Goal: Transaction & Acquisition: Purchase product/service

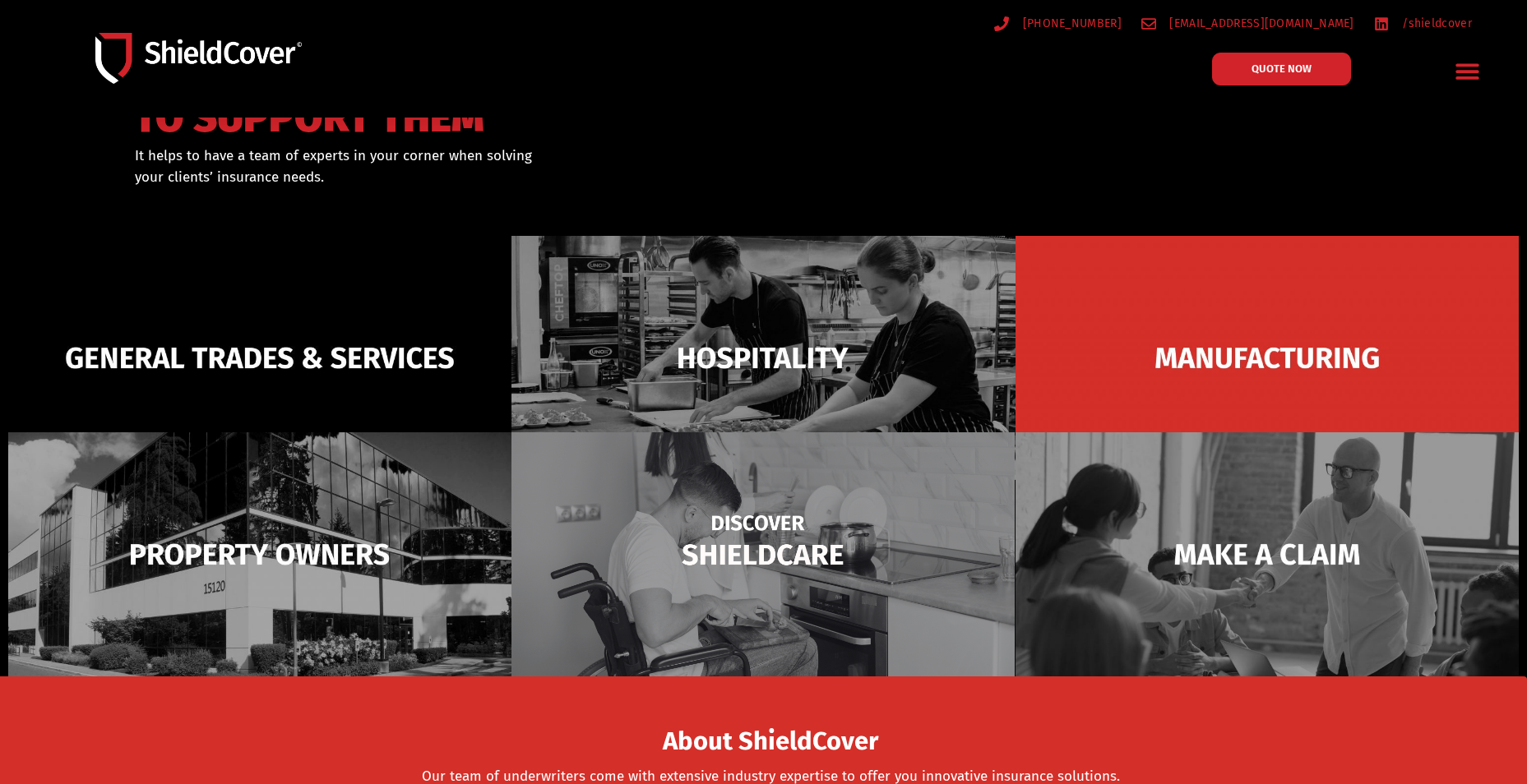
scroll to position [165, 0]
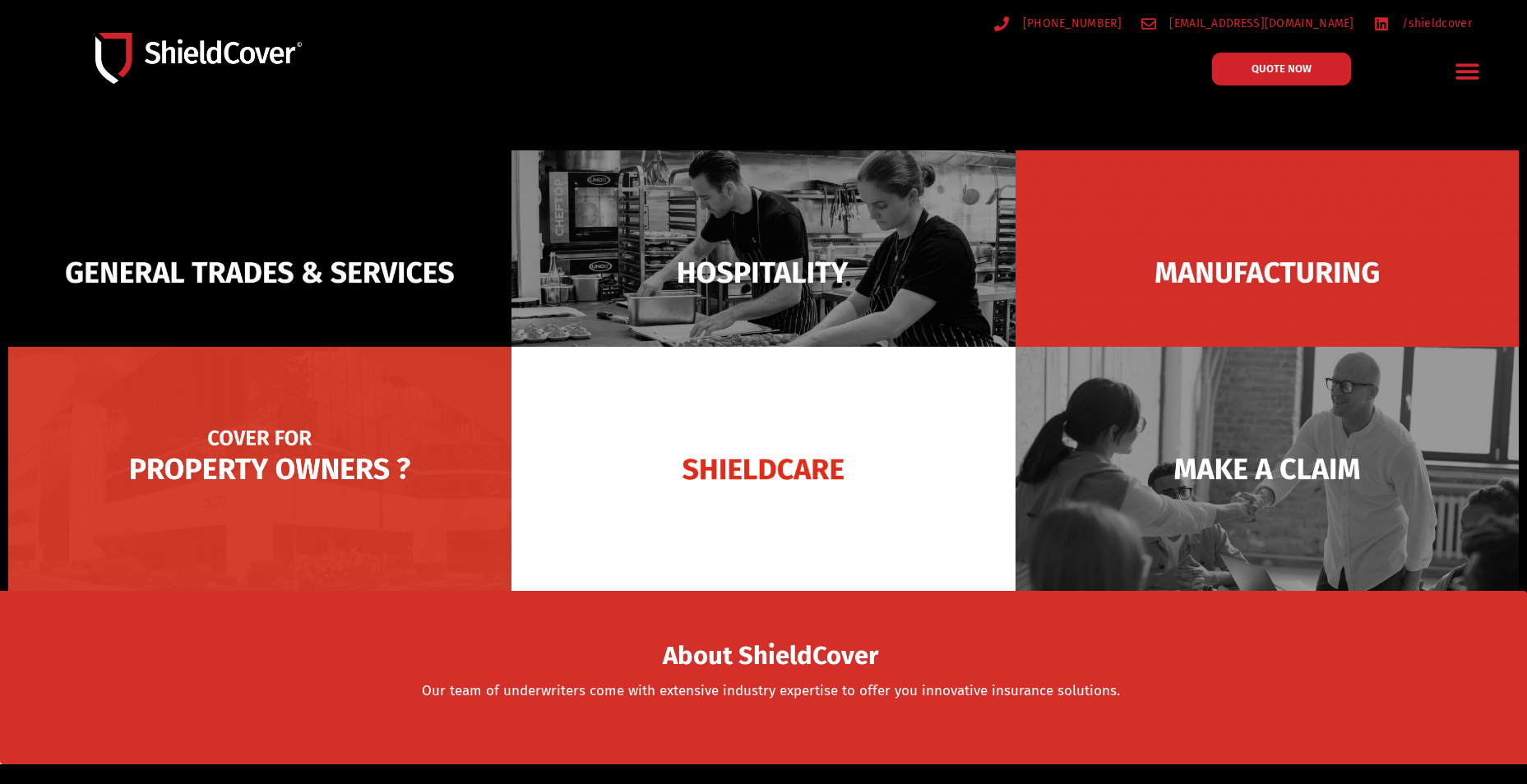
click at [260, 468] on img at bounding box center [259, 468] width 503 height 244
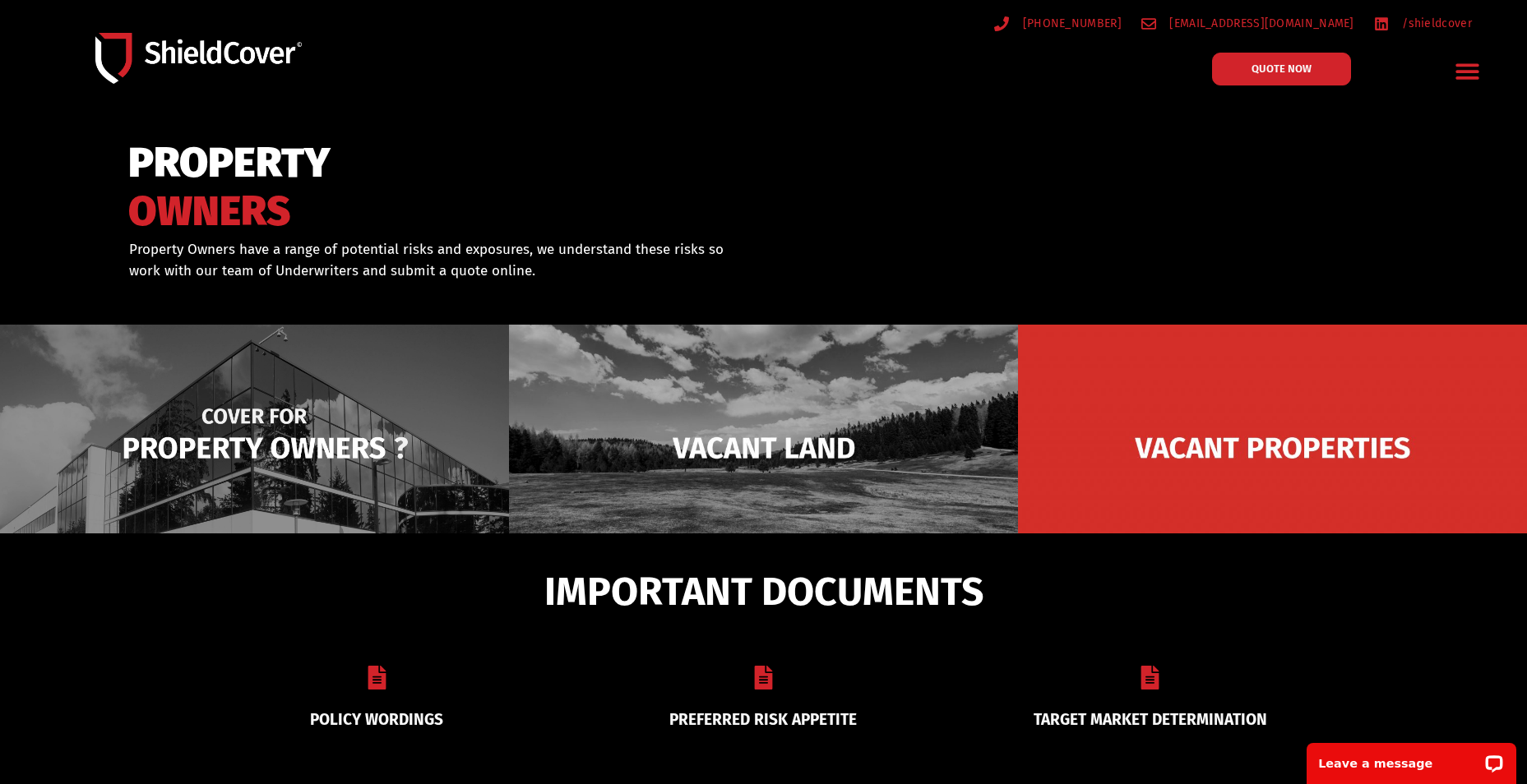
click at [259, 429] on img at bounding box center [254, 448] width 509 height 246
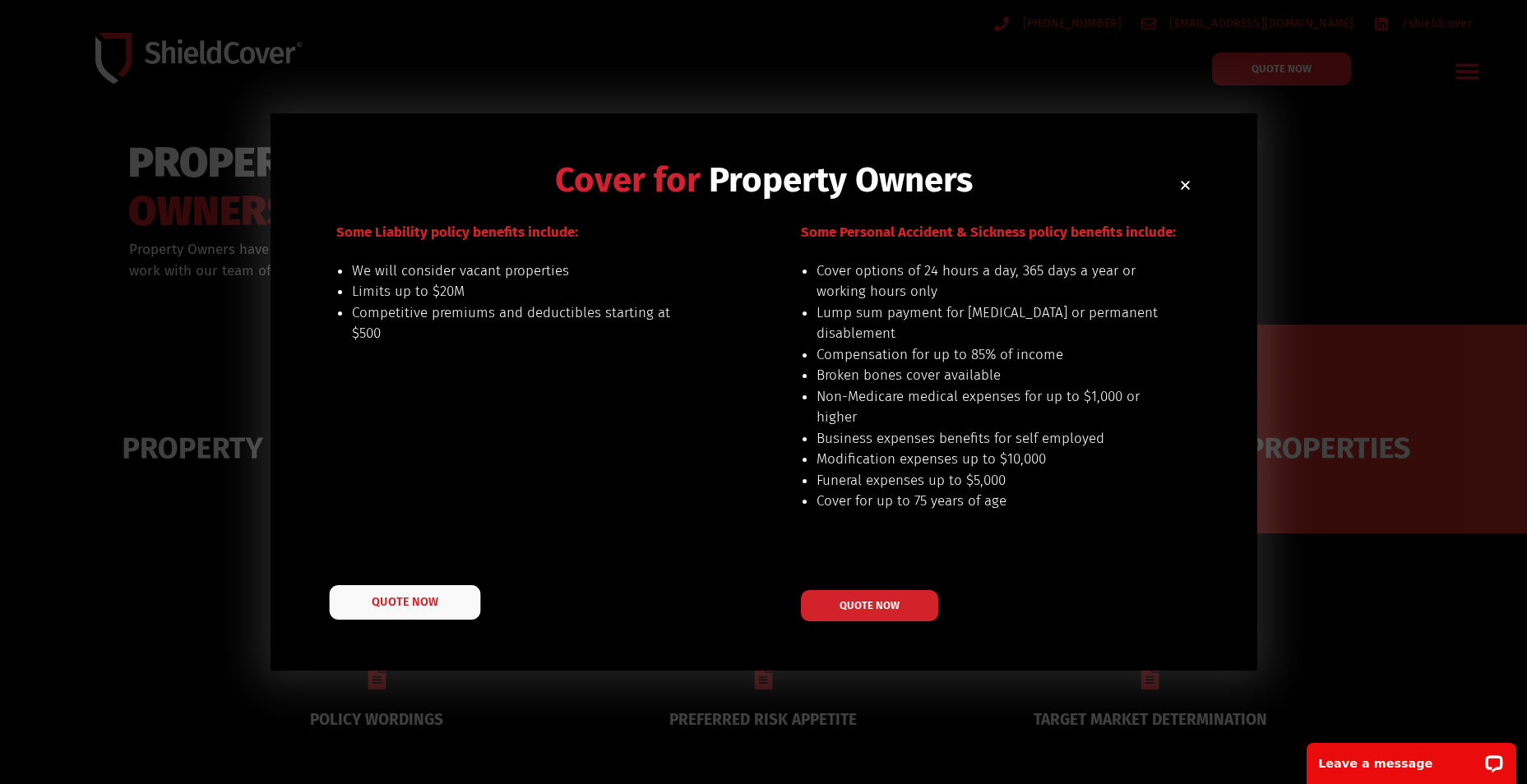
click at [410, 594] on link "QUOTE NOW" at bounding box center [404, 603] width 151 height 35
